Goal: Task Accomplishment & Management: Manage account settings

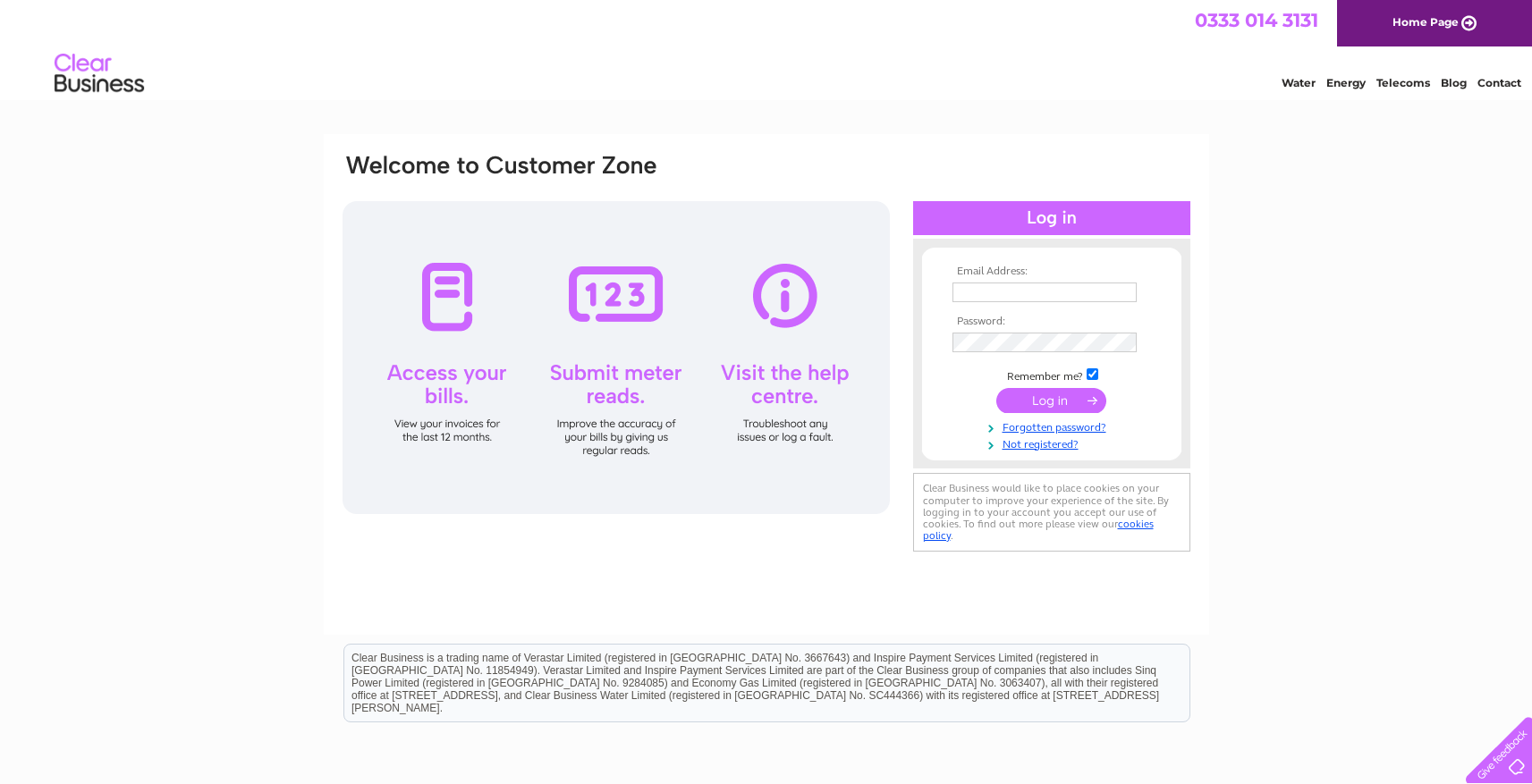
type input "quezonapps@gmail.com"
click at [1059, 397] on input "submit" at bounding box center [1051, 400] width 110 height 25
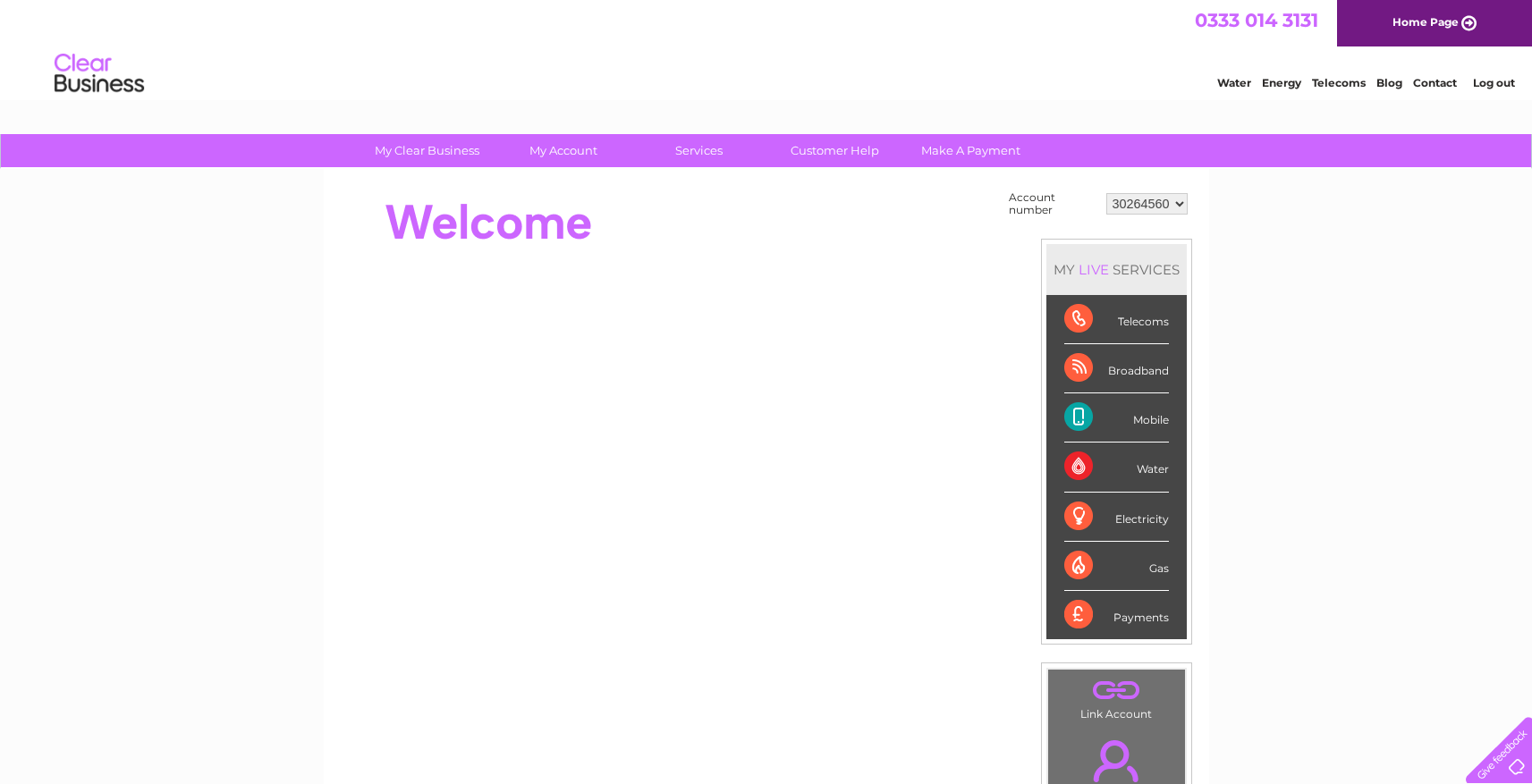
click at [1139, 418] on div "Mobile" at bounding box center [1116, 417] width 105 height 49
click at [848, 150] on link "Customer Help" at bounding box center [835, 151] width 147 height 33
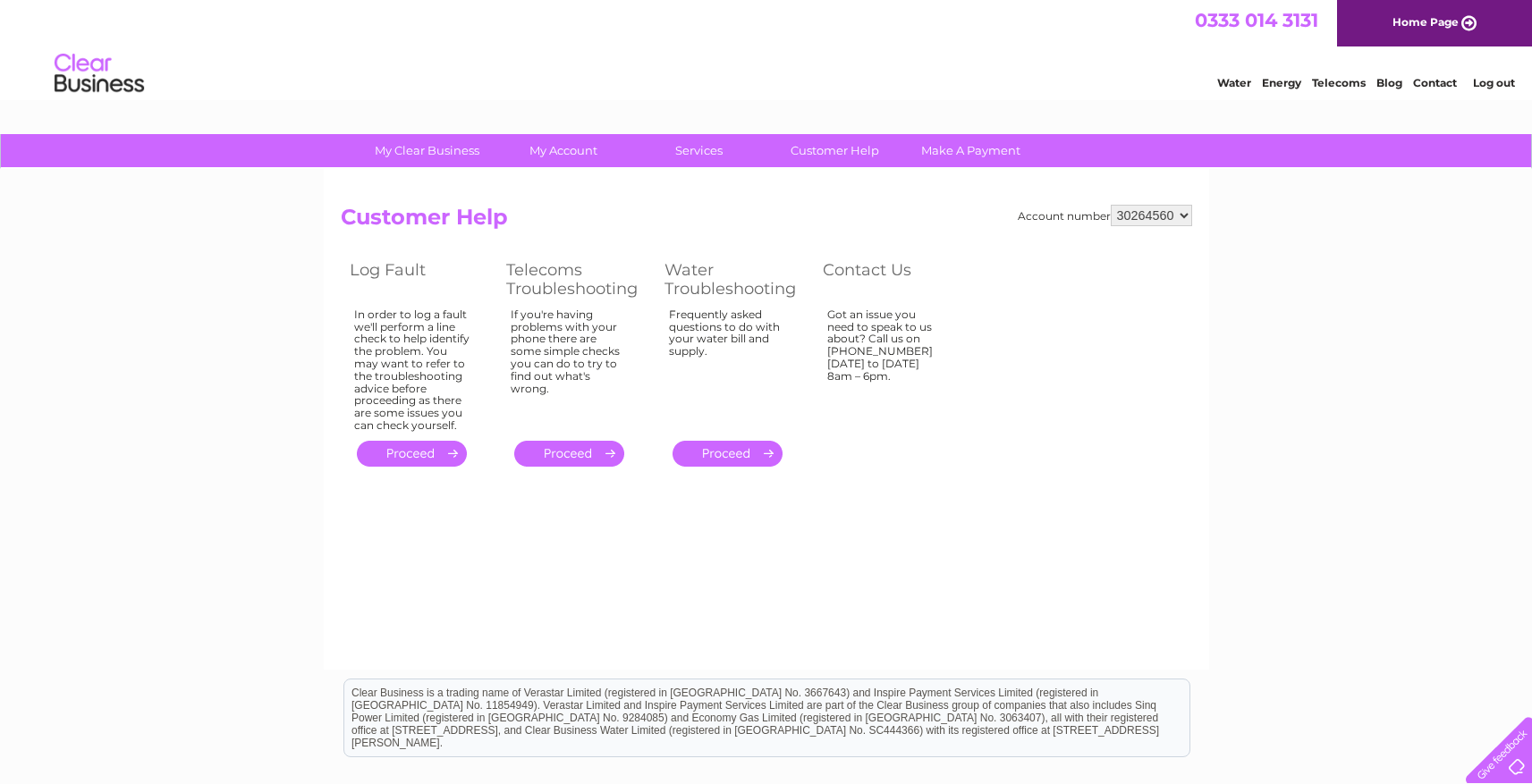
click at [1137, 213] on select "30264560" at bounding box center [1151, 215] width 81 height 21
drag, startPoint x: 1137, startPoint y: 213, endPoint x: 402, endPoint y: 2, distance: 764.7
drag, startPoint x: 618, startPoint y: 579, endPoint x: 667, endPoint y: 555, distance: 54.6
click at [619, 578] on div "Account number 30264560 Customer Help Log Fault Telecoms Troubleshooting Water …" at bounding box center [766, 418] width 885 height 500
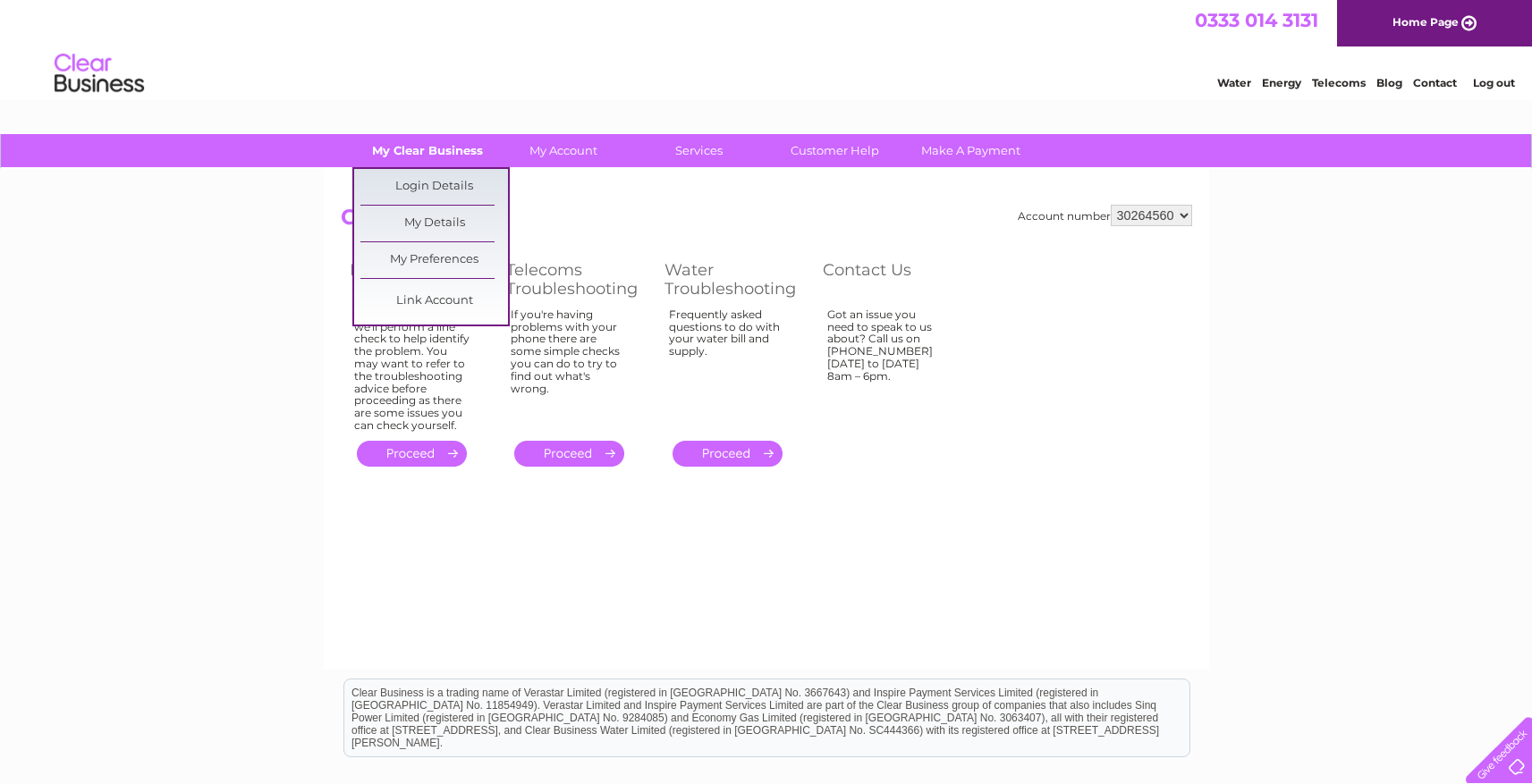
click at [461, 153] on link "My Clear Business" at bounding box center [427, 151] width 147 height 33
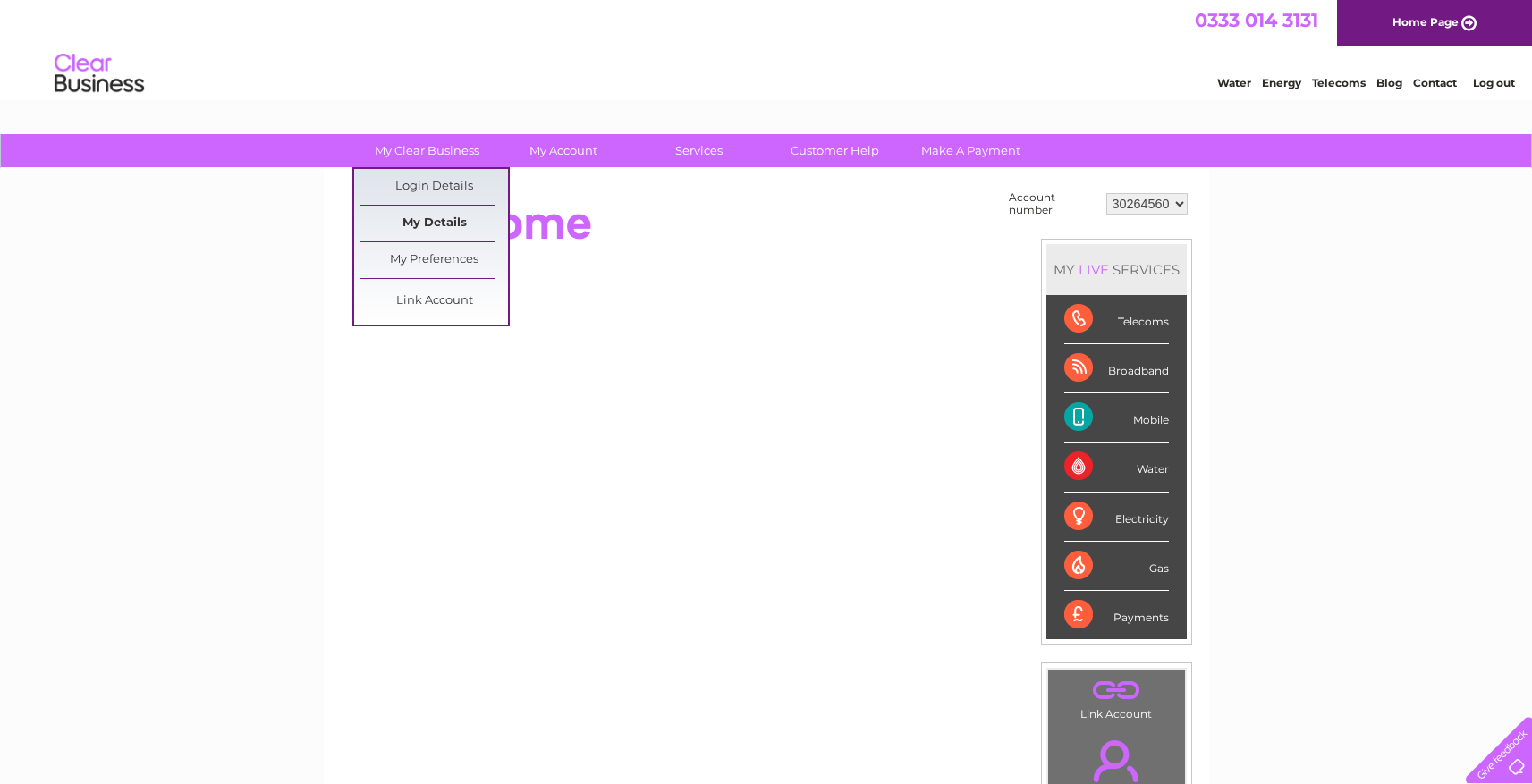
click at [456, 224] on link "My Details" at bounding box center [434, 223] width 147 height 36
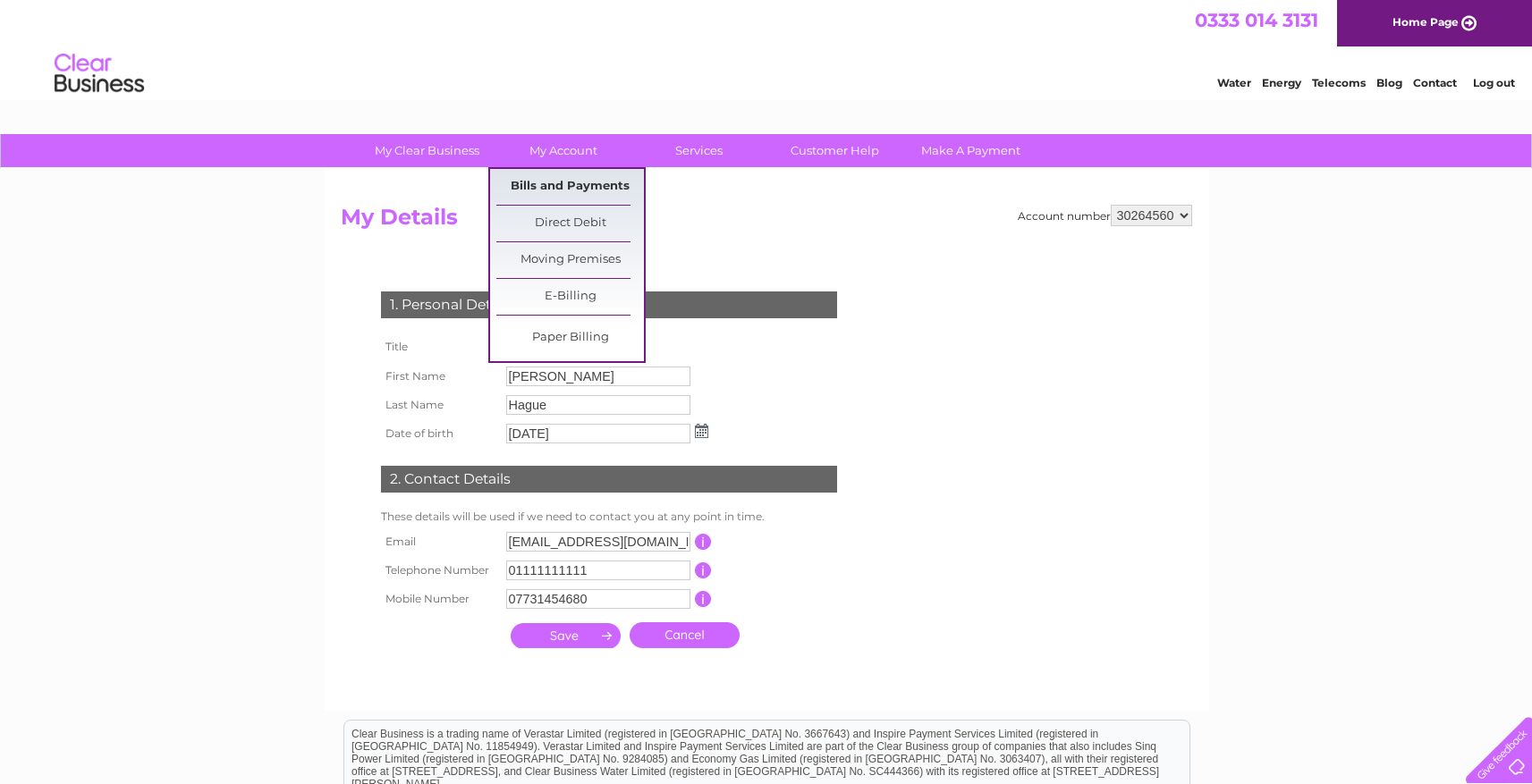
click at [573, 181] on link "Bills and Payments" at bounding box center [570, 186] width 147 height 36
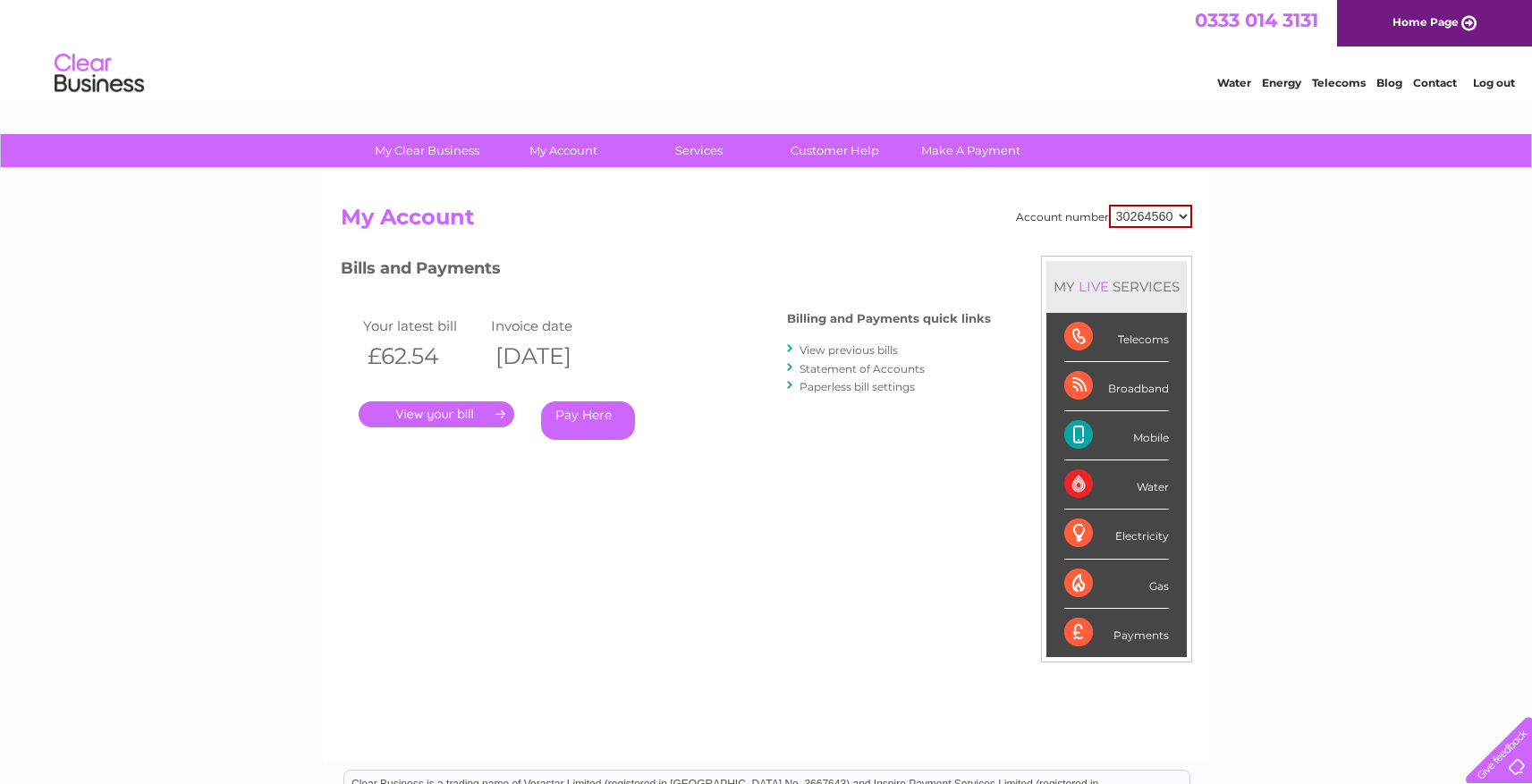
click at [837, 369] on link "Statement of Accounts" at bounding box center [862, 369] width 125 height 14
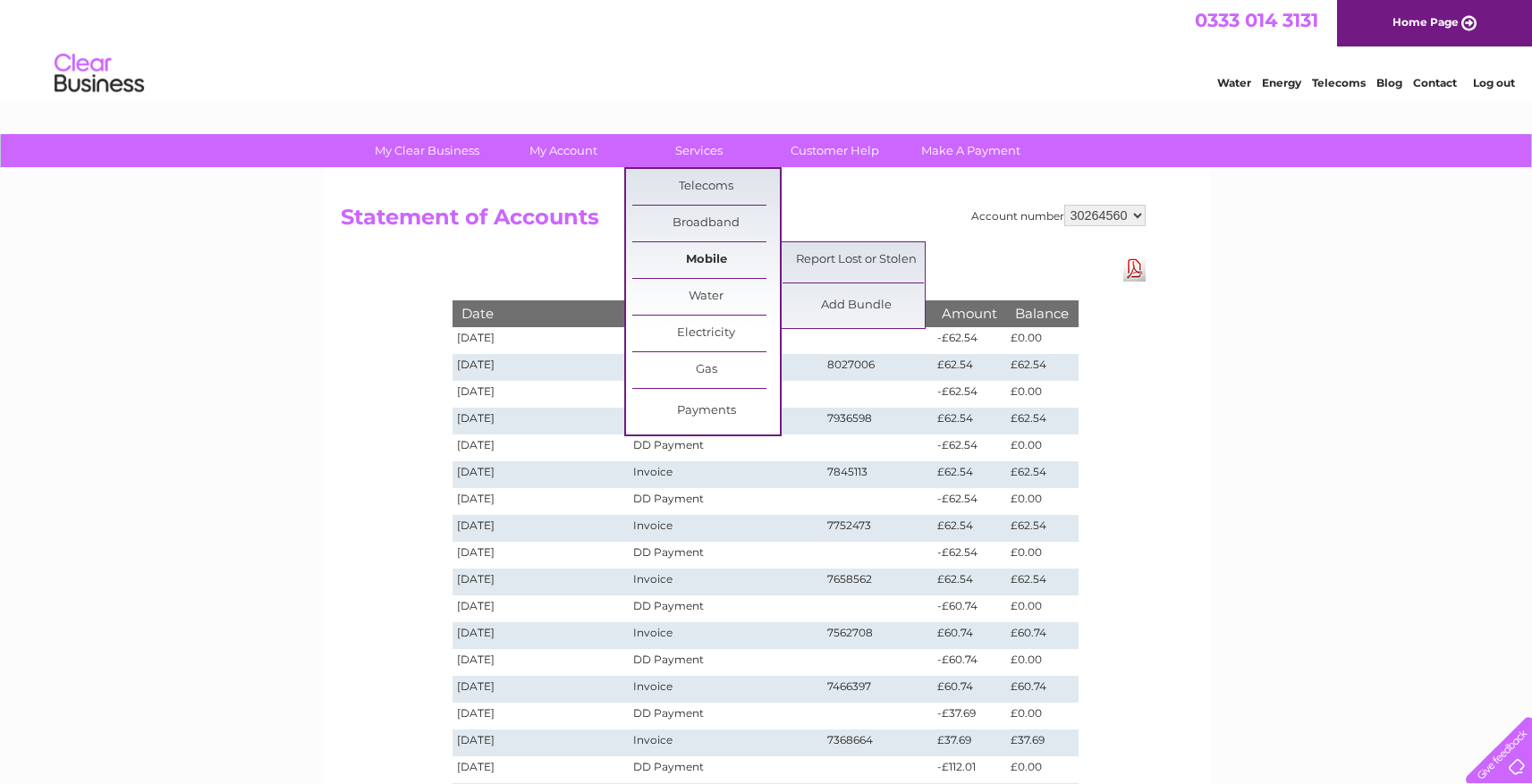
click at [717, 256] on link "Mobile" at bounding box center [706, 260] width 147 height 36
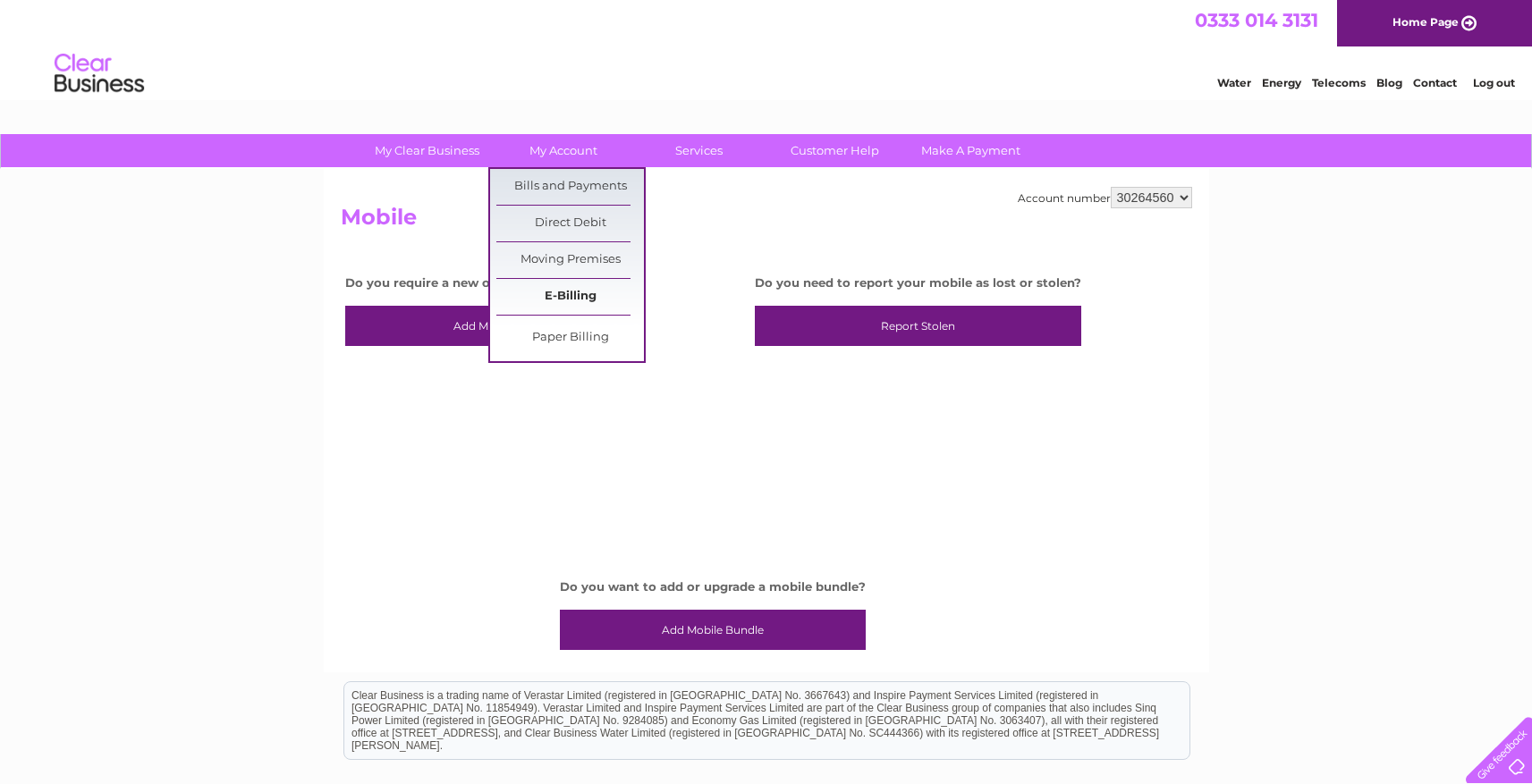
click at [579, 295] on link "E-Billing" at bounding box center [570, 297] width 147 height 36
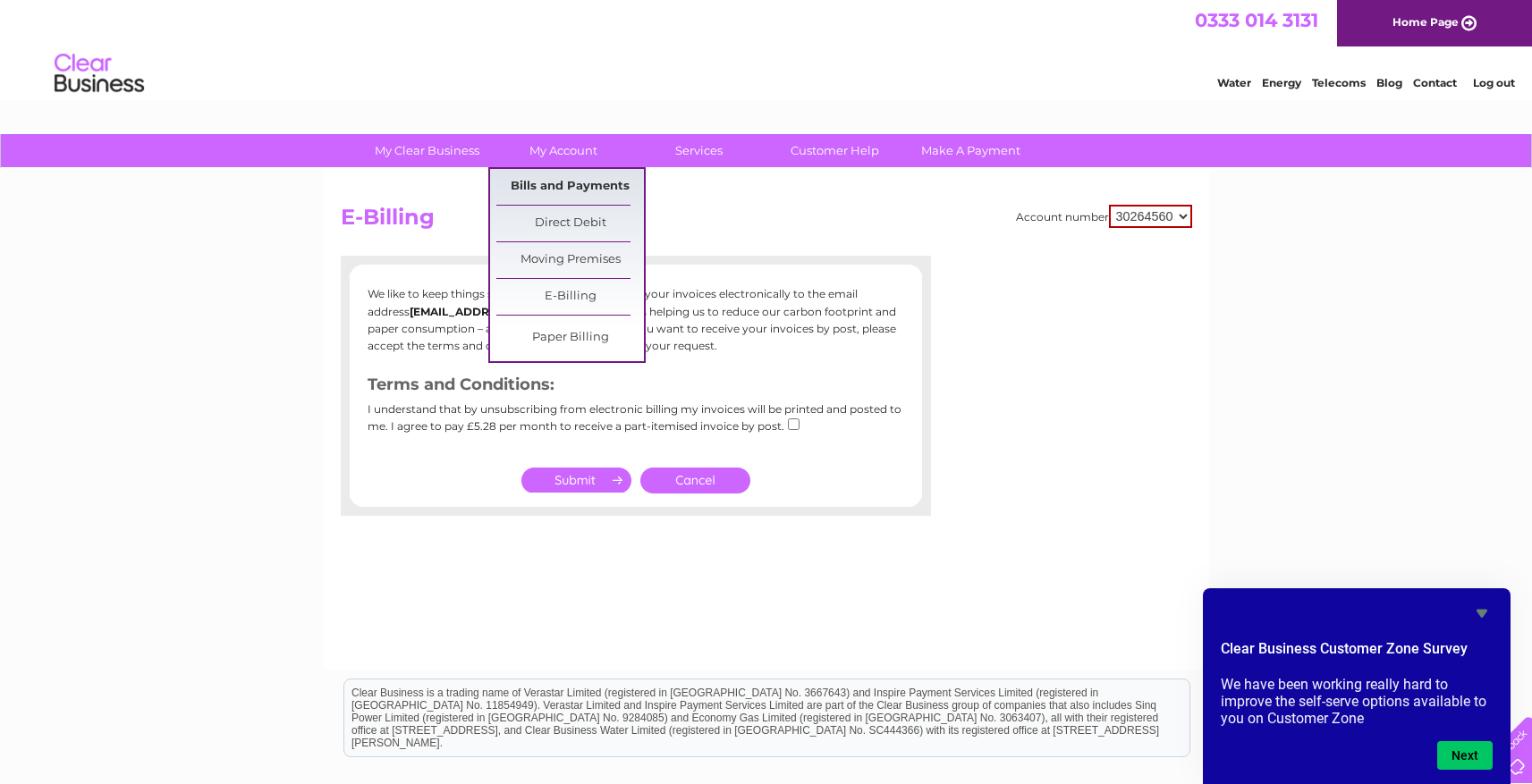
click at [582, 185] on link "Bills and Payments" at bounding box center [570, 186] width 147 height 36
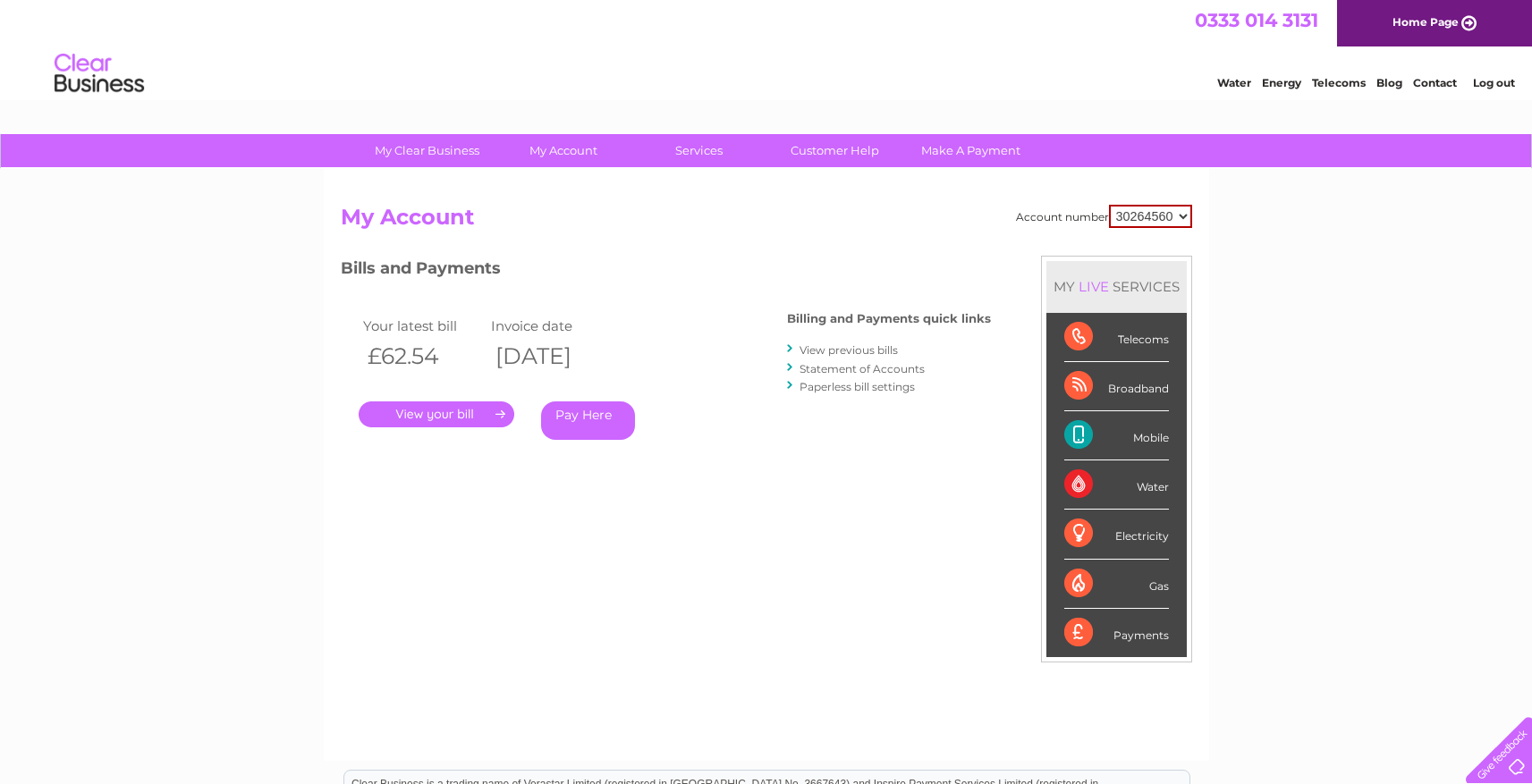
click at [493, 411] on link "." at bounding box center [436, 415] width 156 height 26
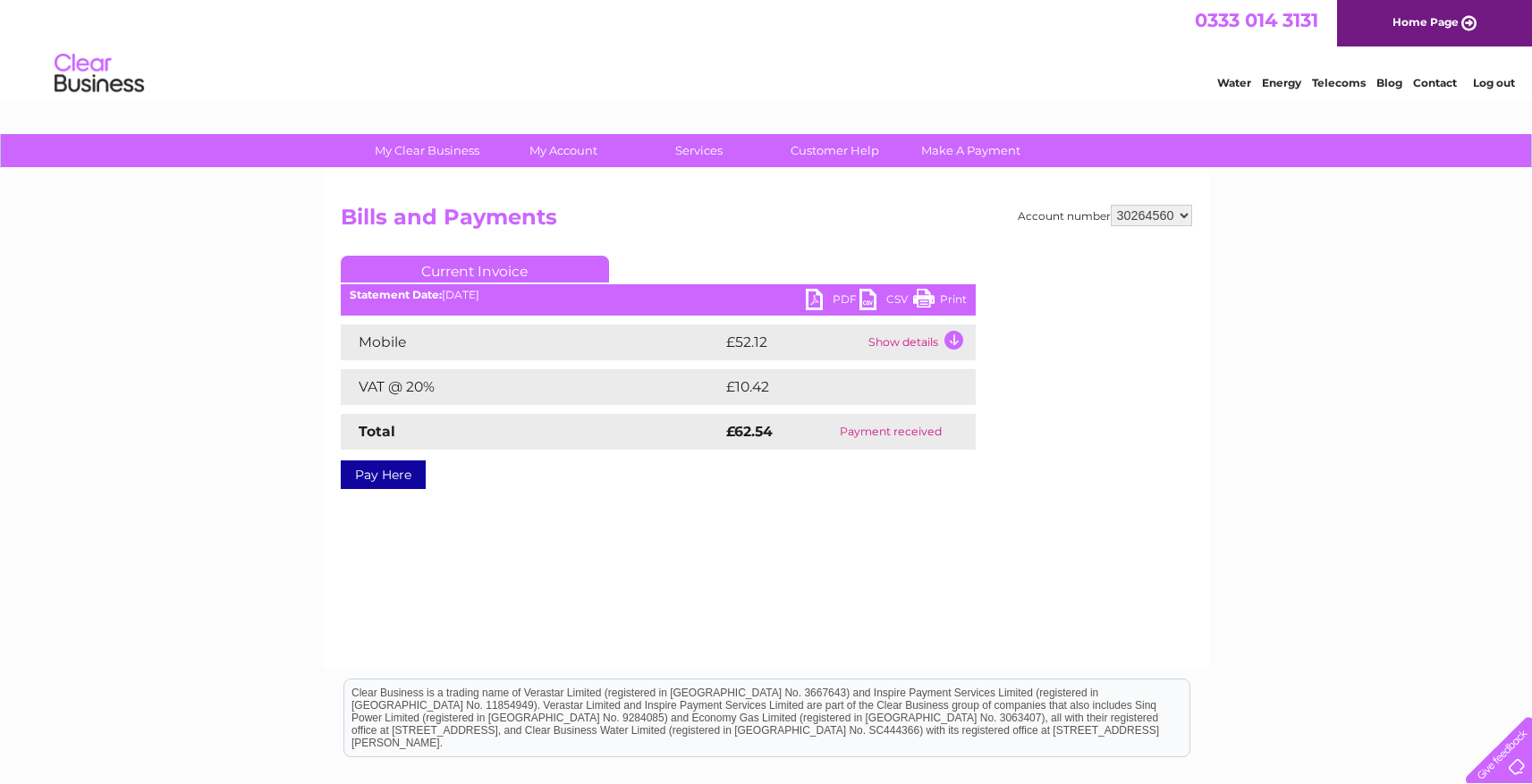
click at [887, 341] on td "Show details" at bounding box center [919, 342] width 112 height 36
